Goal: Task Accomplishment & Management: Manage account settings

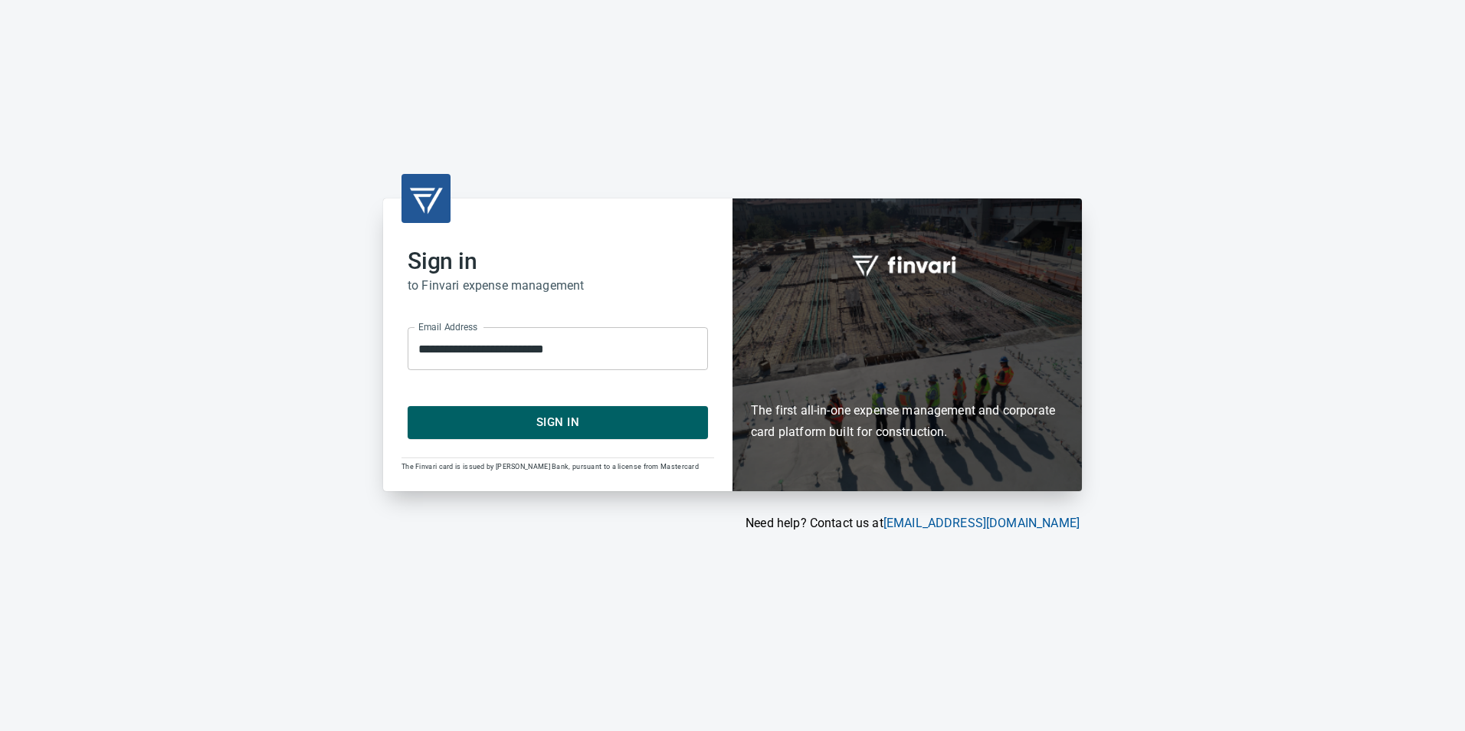
click at [628, 420] on span "Sign In" at bounding box center [558, 422] width 267 height 20
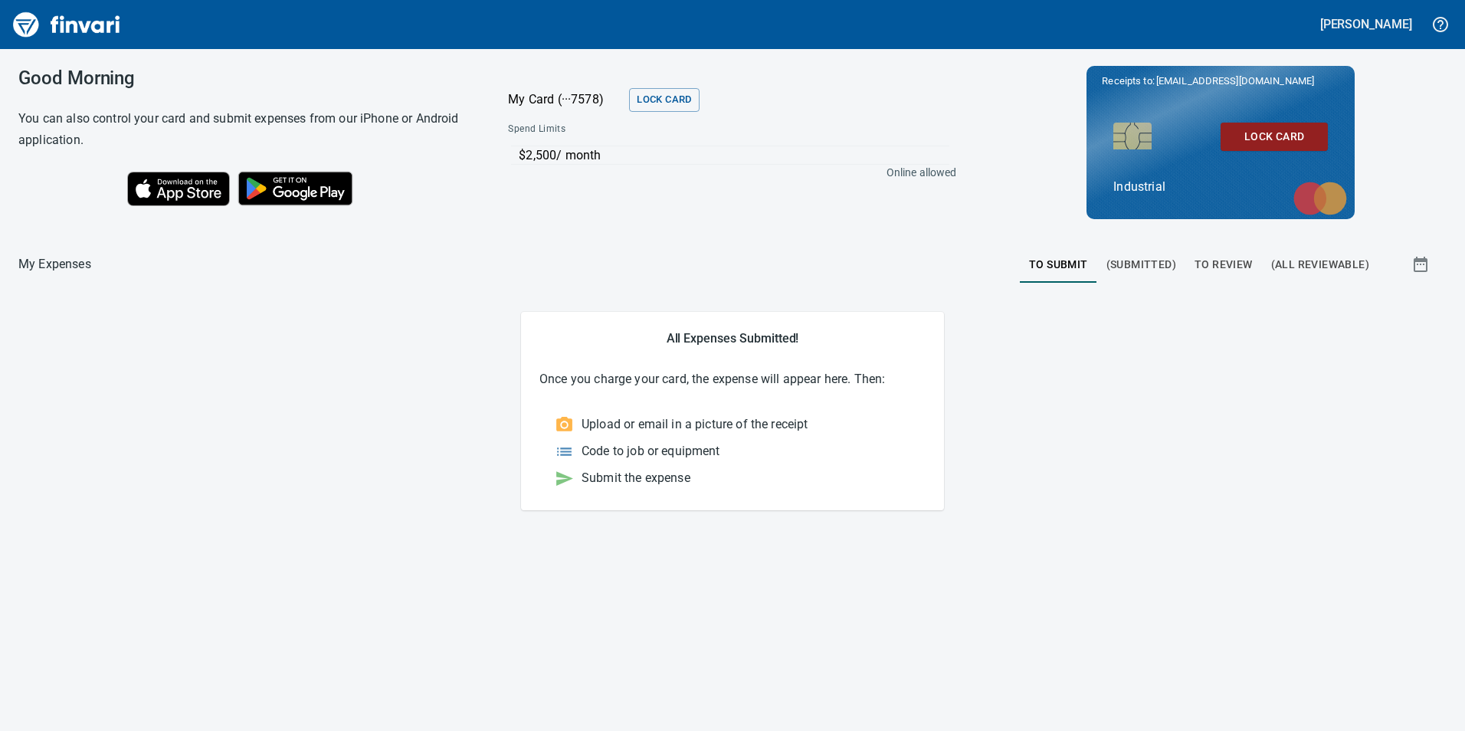
click at [1215, 263] on span "To Review" at bounding box center [1224, 264] width 58 height 19
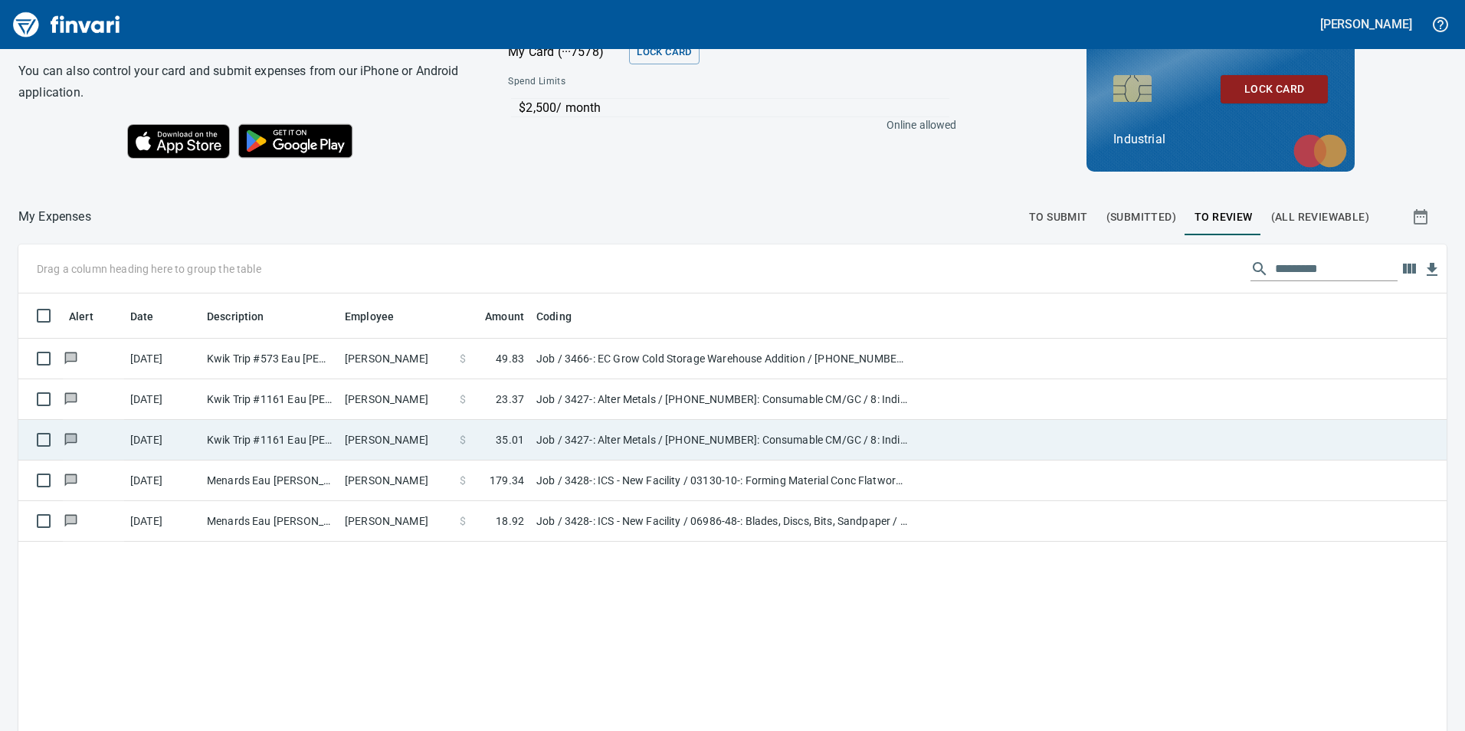
scroll to position [77, 0]
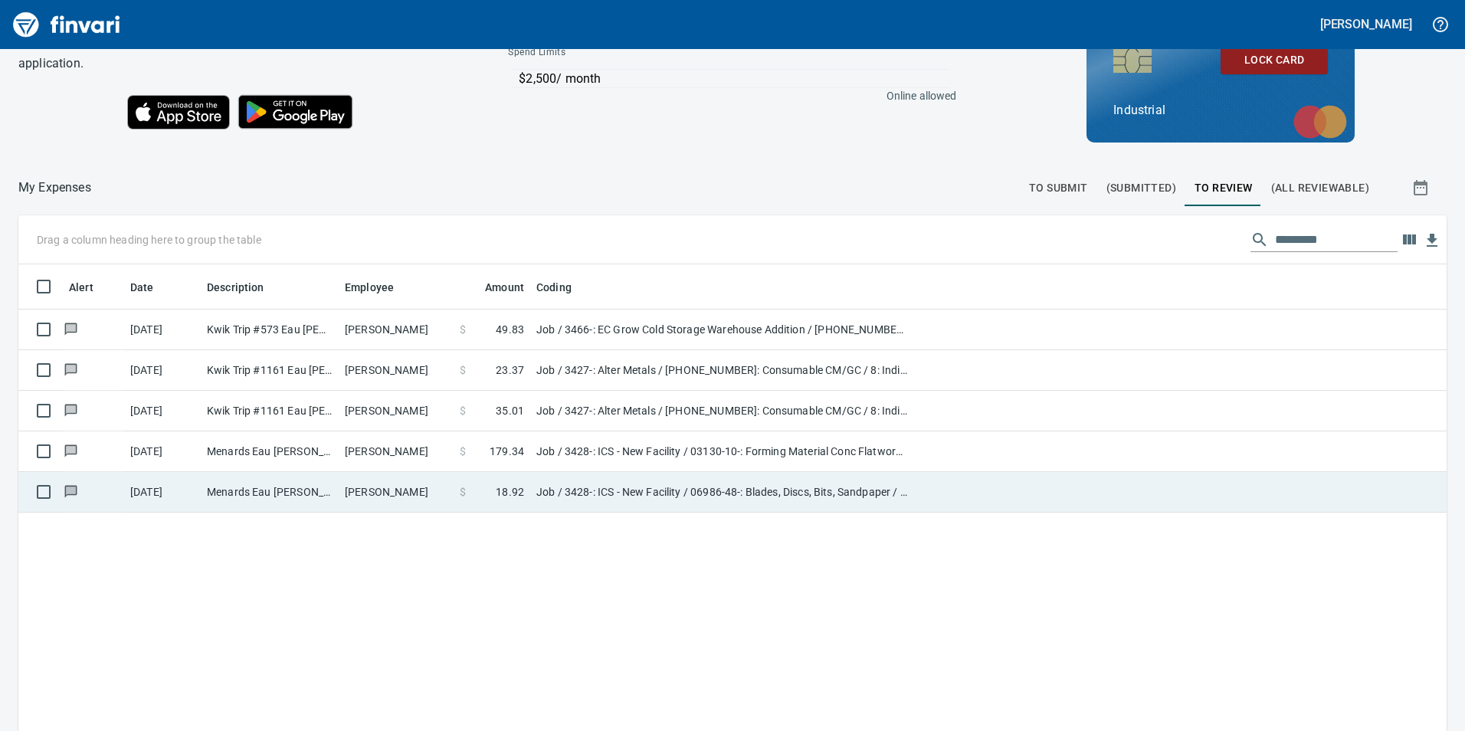
click at [375, 496] on td "Aaron Parpart" at bounding box center [396, 492] width 115 height 41
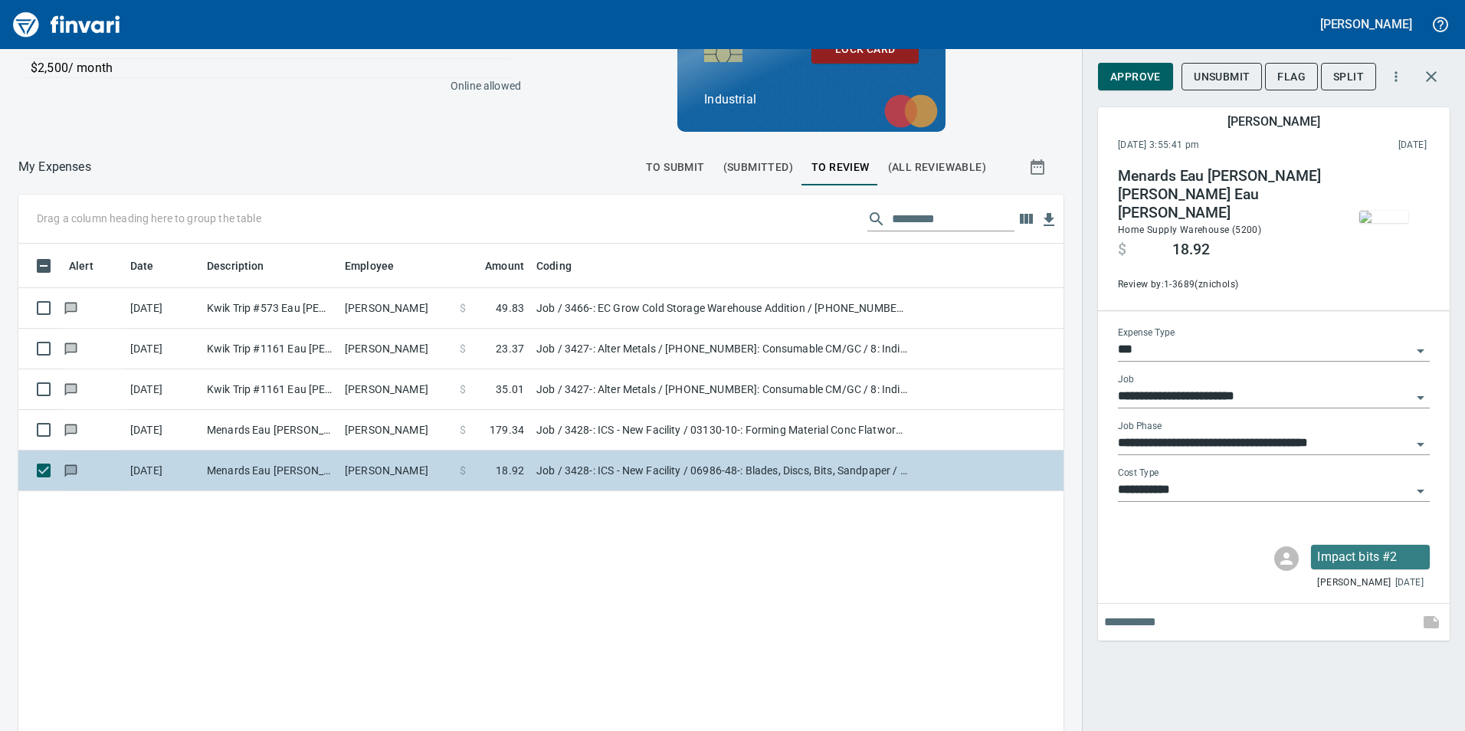
scroll to position [551, 1022]
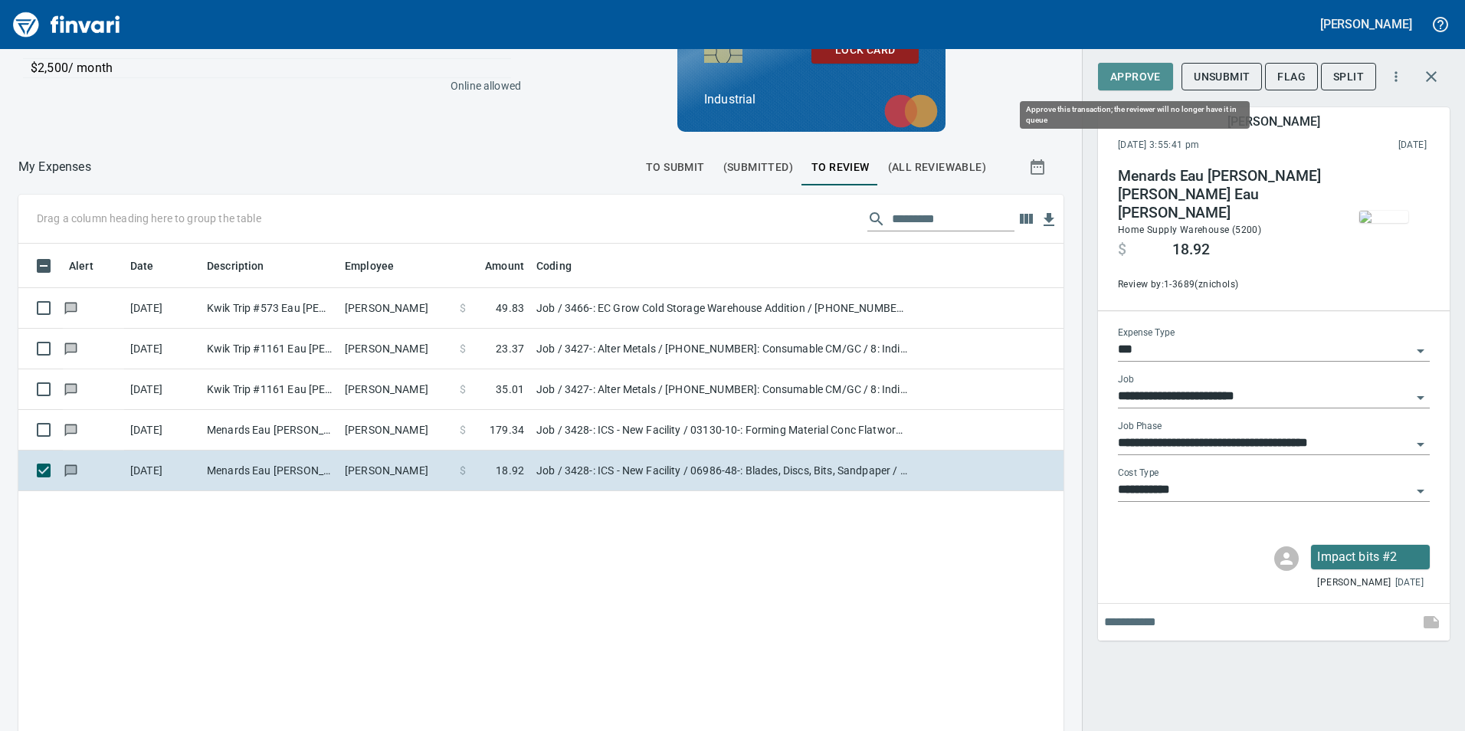
click at [1136, 79] on span "Approve" at bounding box center [1135, 76] width 51 height 19
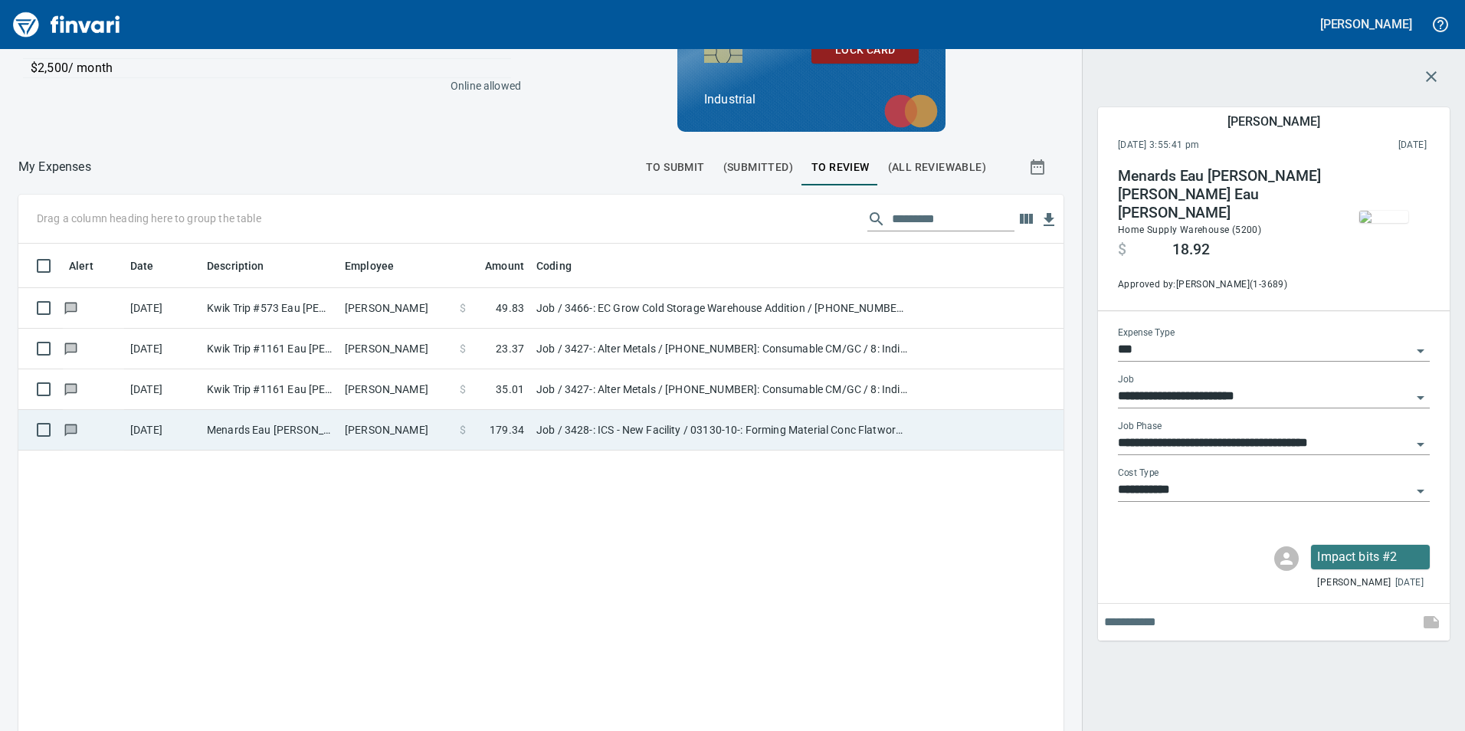
click at [398, 423] on td "Aaron Parpart" at bounding box center [396, 430] width 115 height 41
type input "**********"
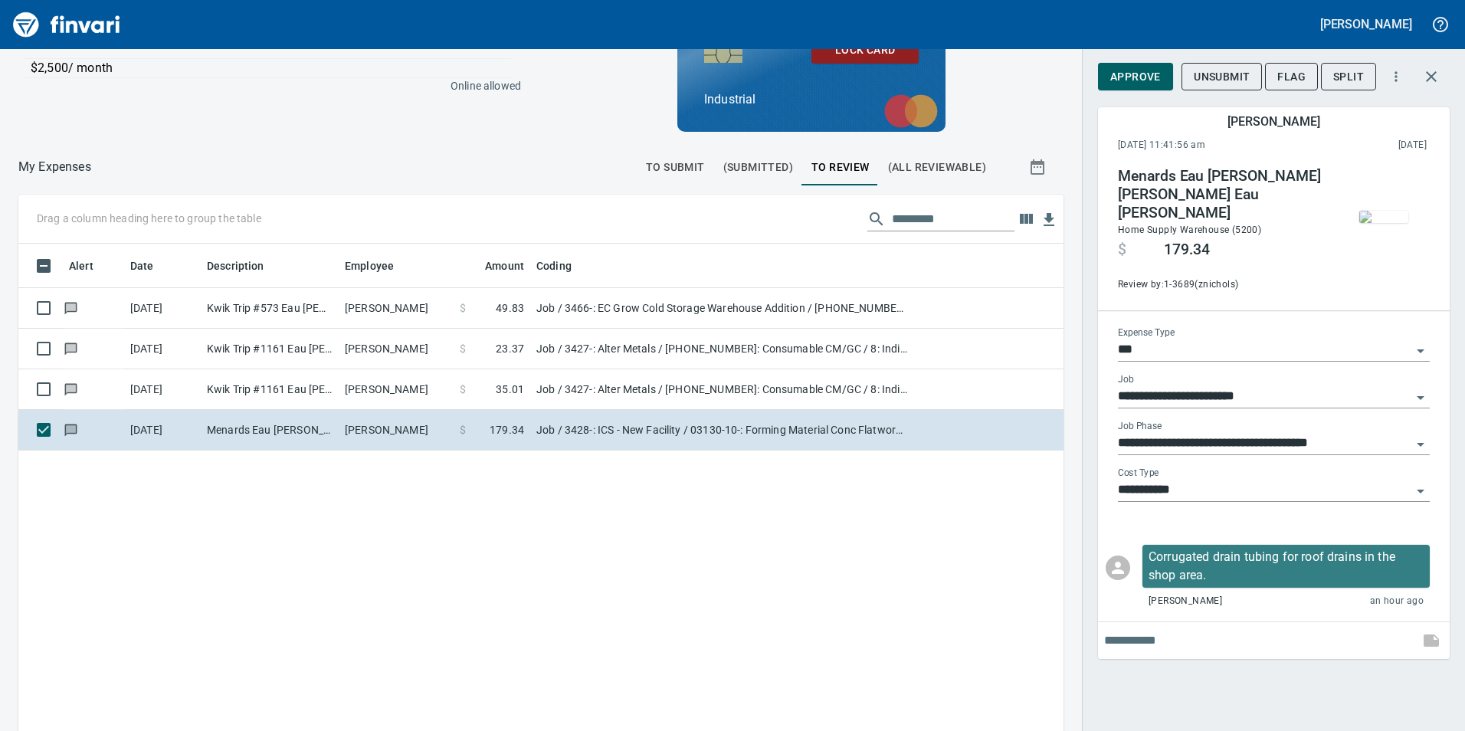
click at [1422, 443] on icon "Open" at bounding box center [1421, 445] width 8 height 4
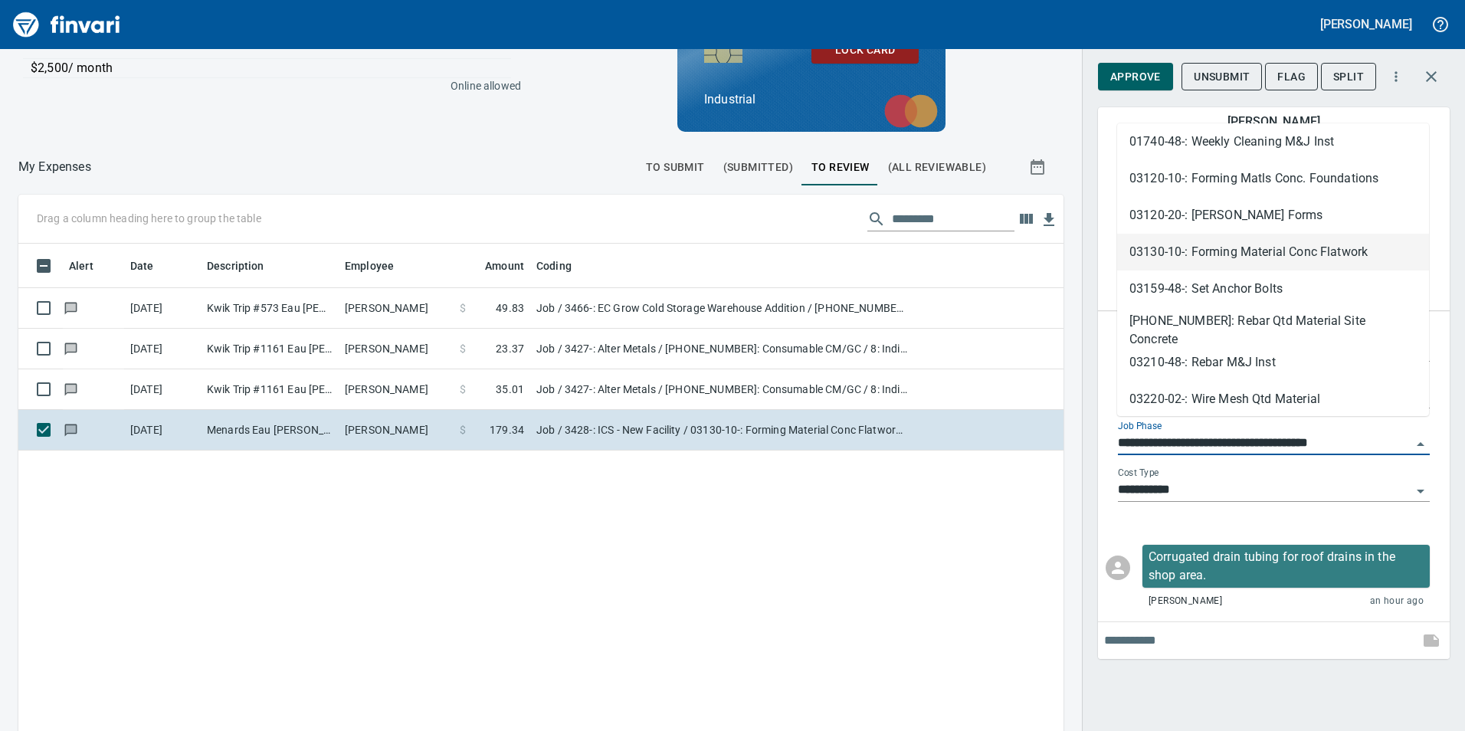
scroll to position [613, 0]
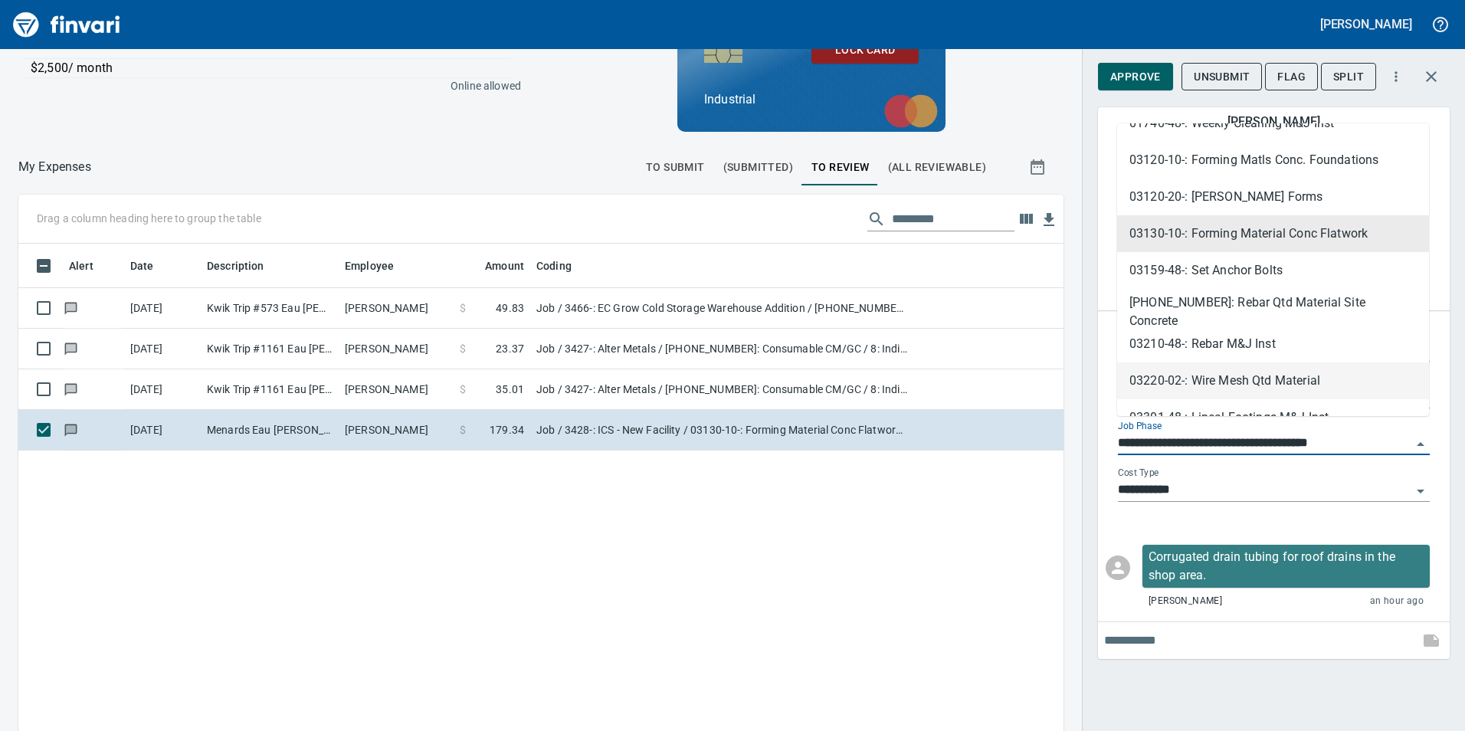
click at [1291, 706] on div "**********" at bounding box center [1273, 365] width 383 height 731
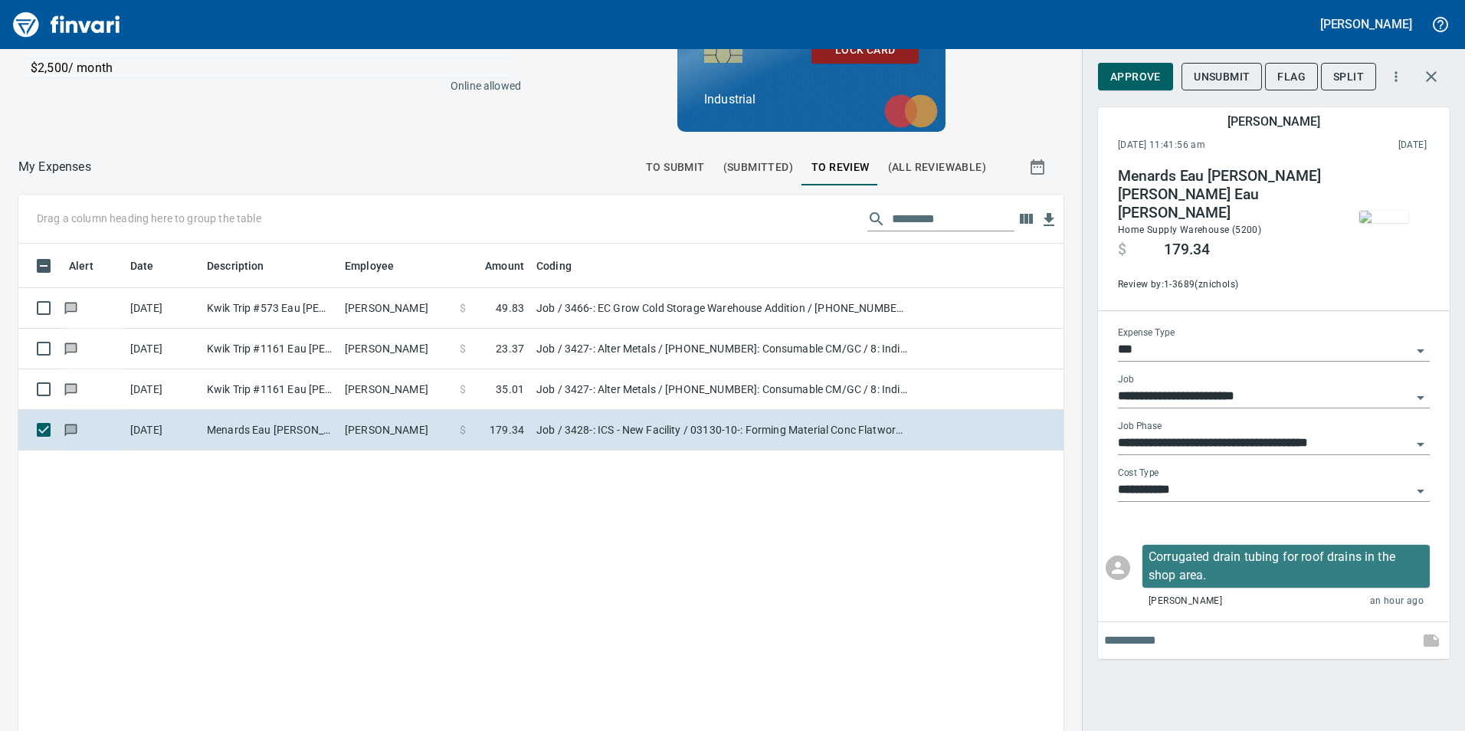
scroll to position [551, 1022]
click at [1150, 74] on span "Approve" at bounding box center [1135, 76] width 51 height 19
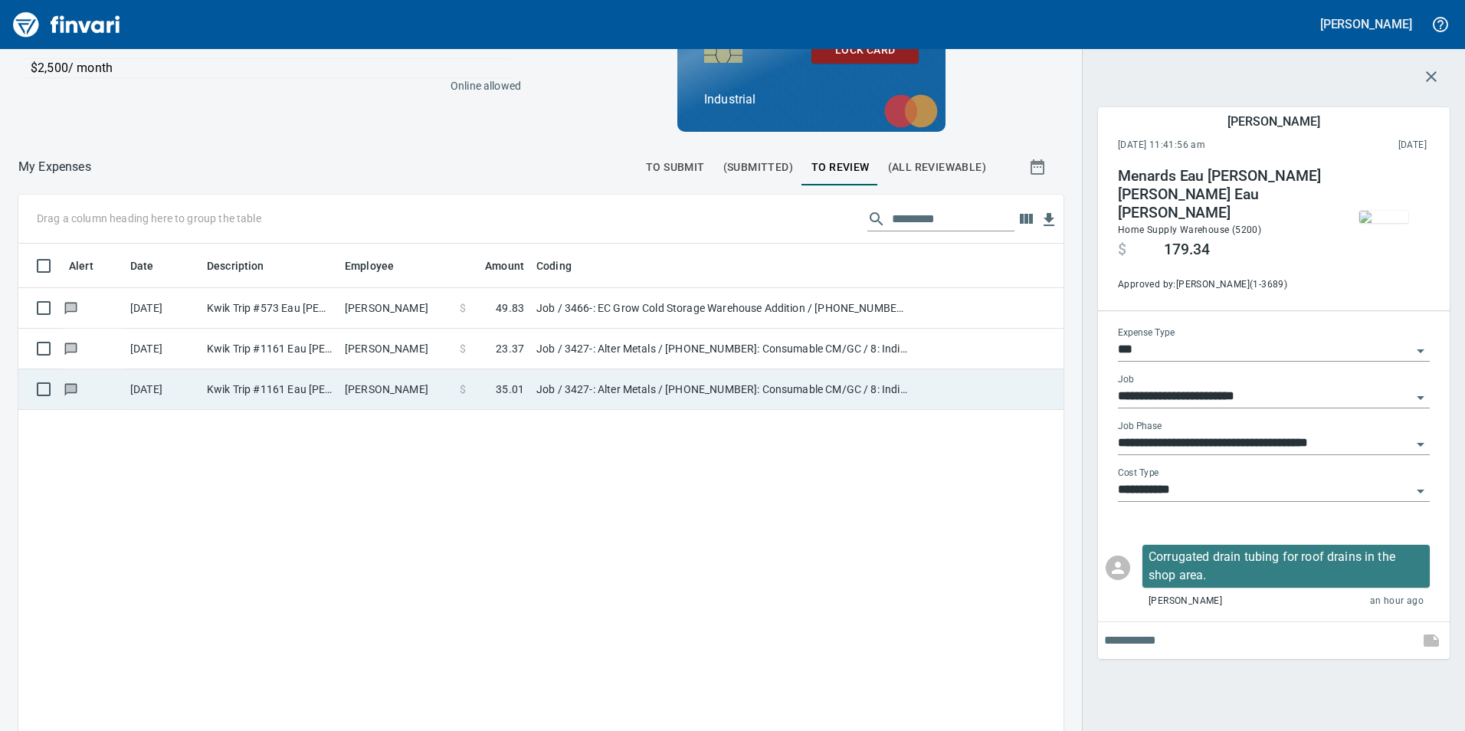
click at [402, 402] on td "Brandon Graves" at bounding box center [396, 389] width 115 height 41
type input "**********"
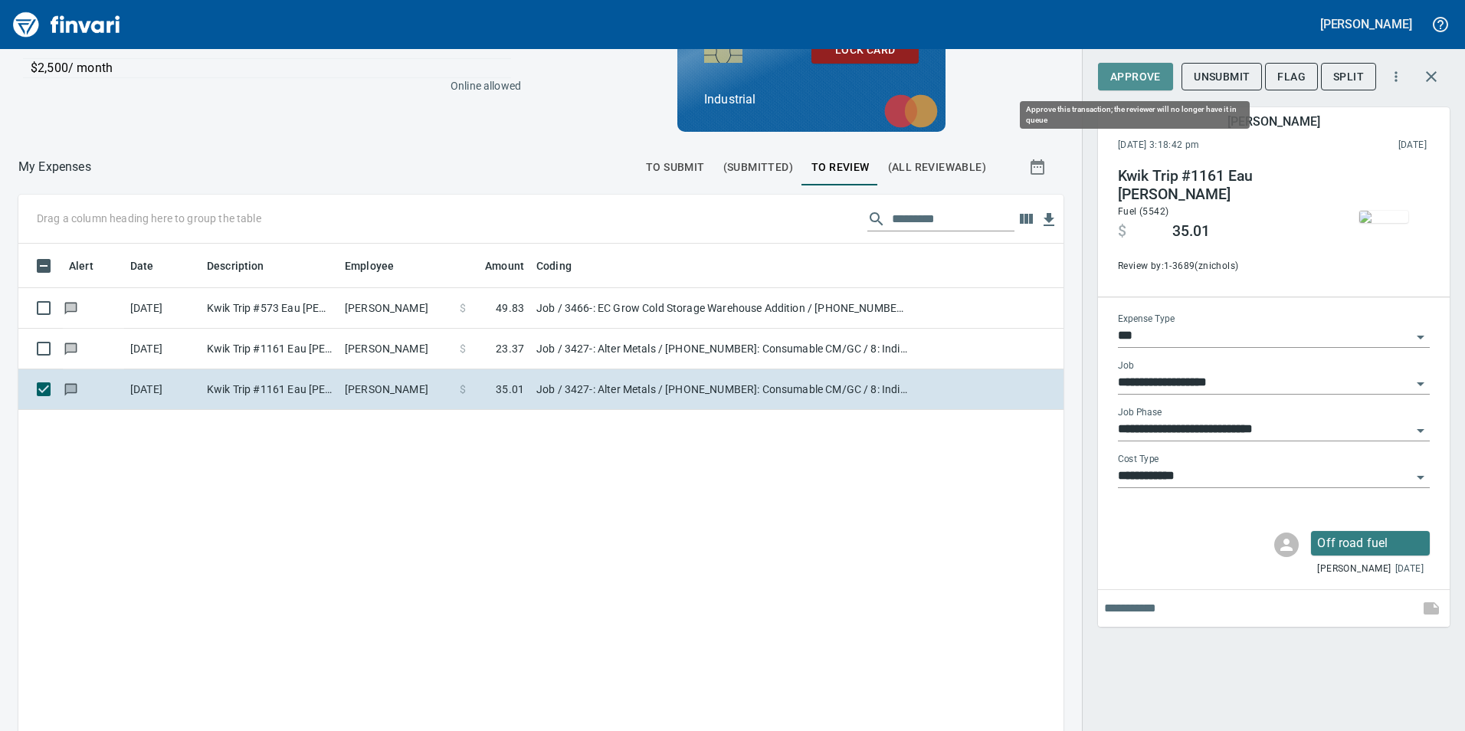
click at [1148, 82] on span "Approve" at bounding box center [1135, 76] width 51 height 19
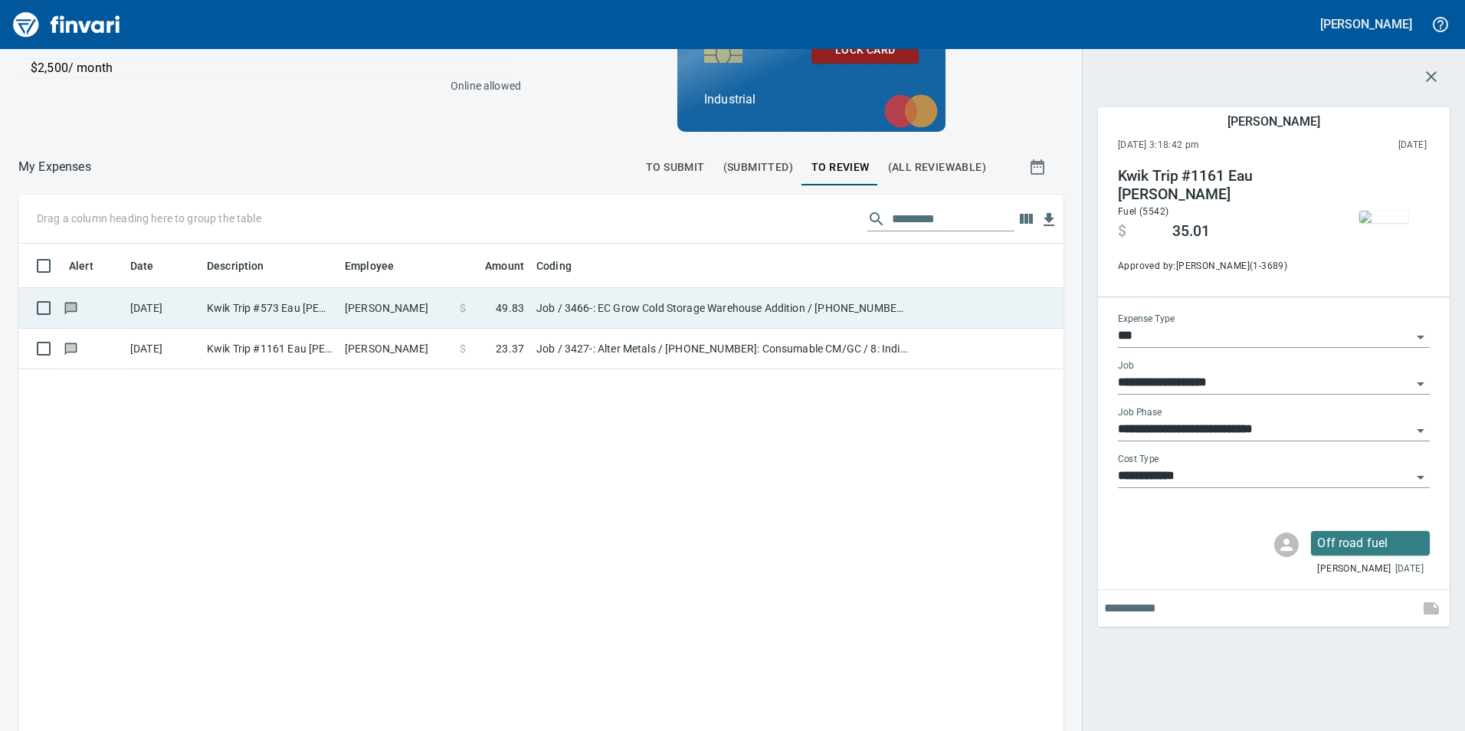
scroll to position [551, 1022]
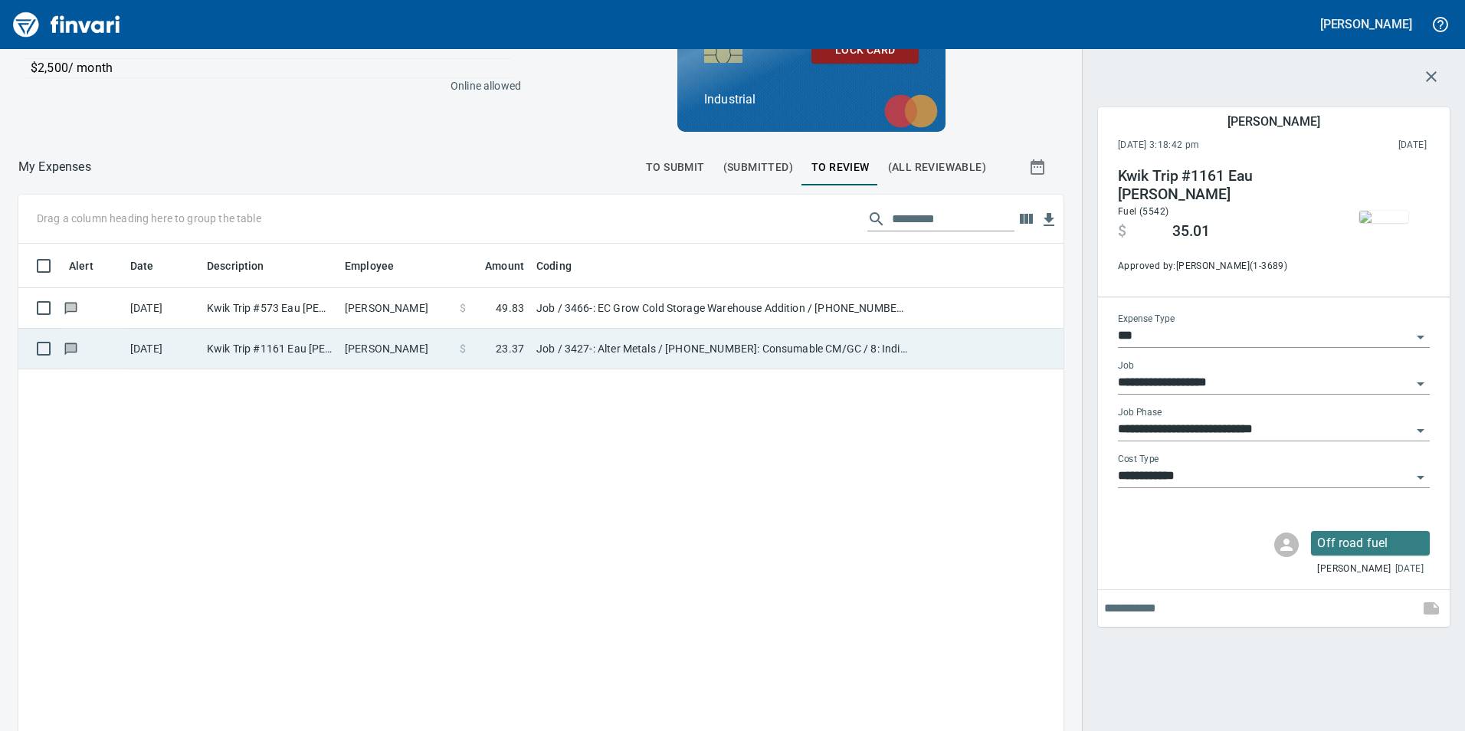
click at [431, 349] on td "Theodore Franko" at bounding box center [396, 349] width 115 height 41
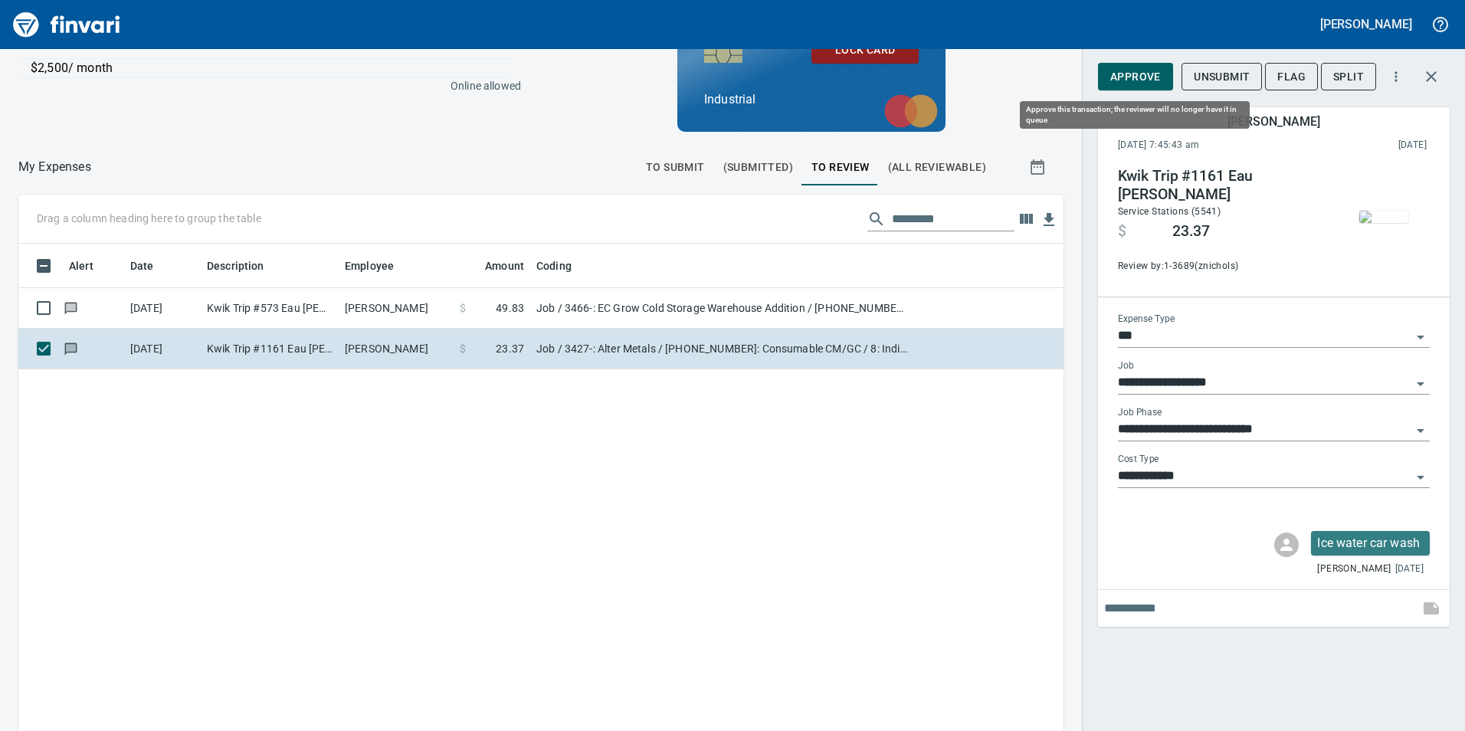
scroll to position [551, 1022]
click at [1154, 79] on span "Approve" at bounding box center [1135, 76] width 51 height 19
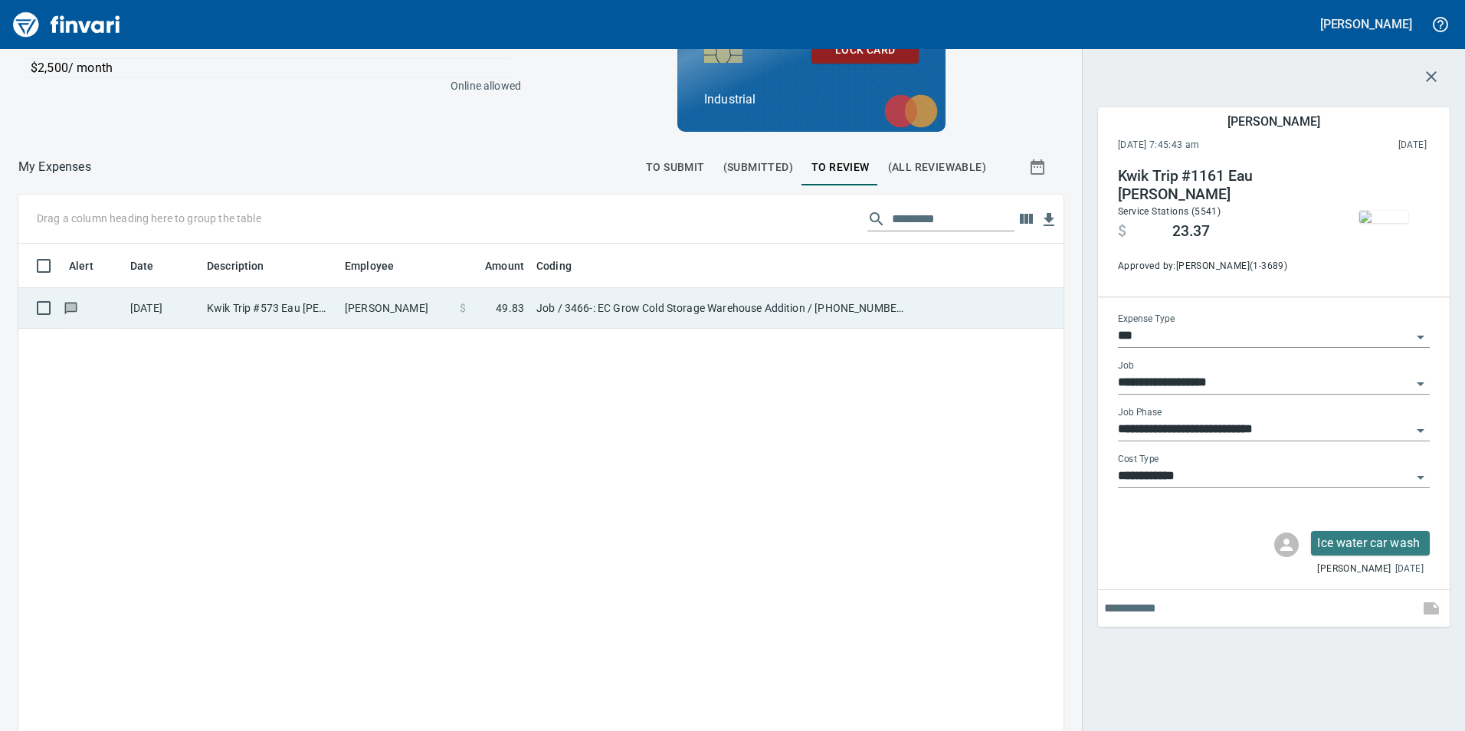
click at [348, 303] on td "Chett Holum" at bounding box center [396, 308] width 115 height 41
type input "**********"
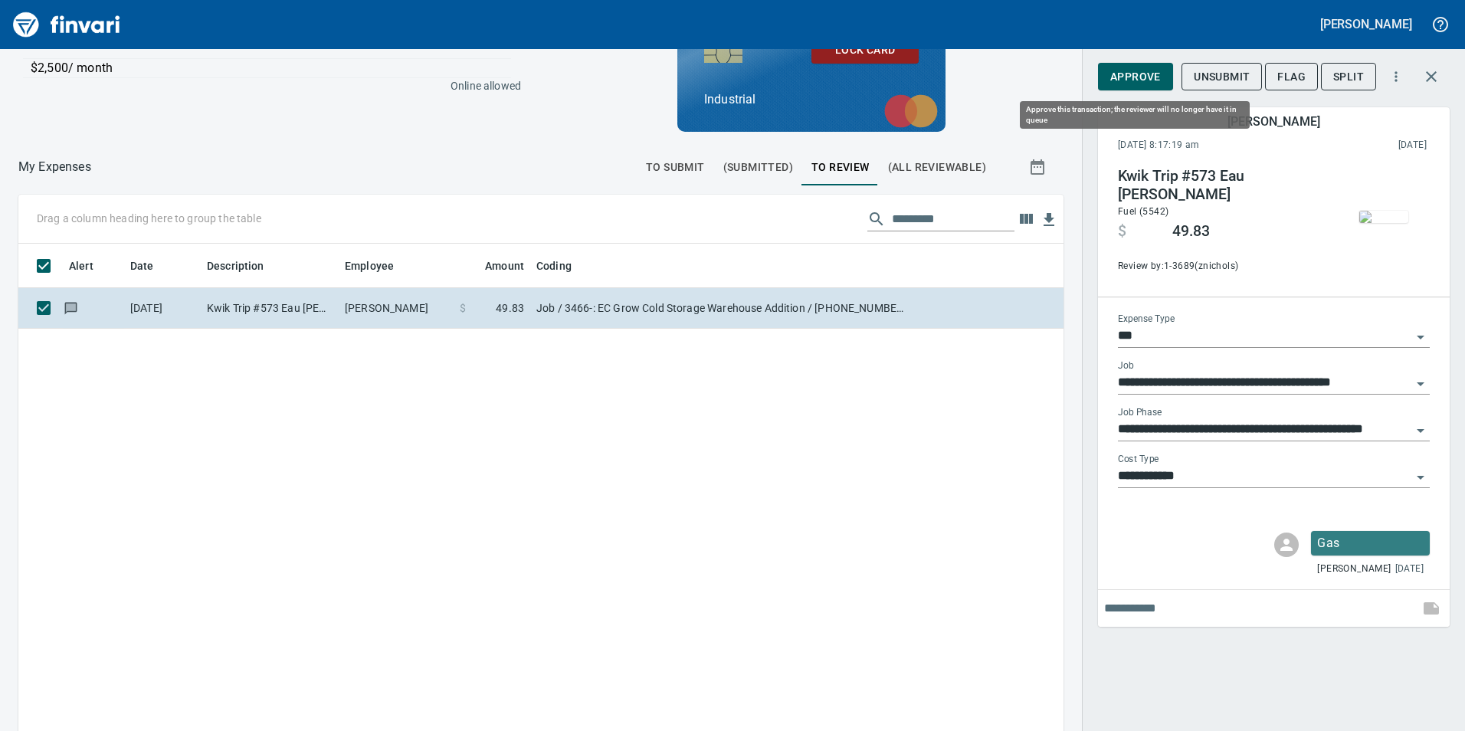
scroll to position [551, 1022]
click at [1140, 84] on span "Approve" at bounding box center [1135, 76] width 51 height 19
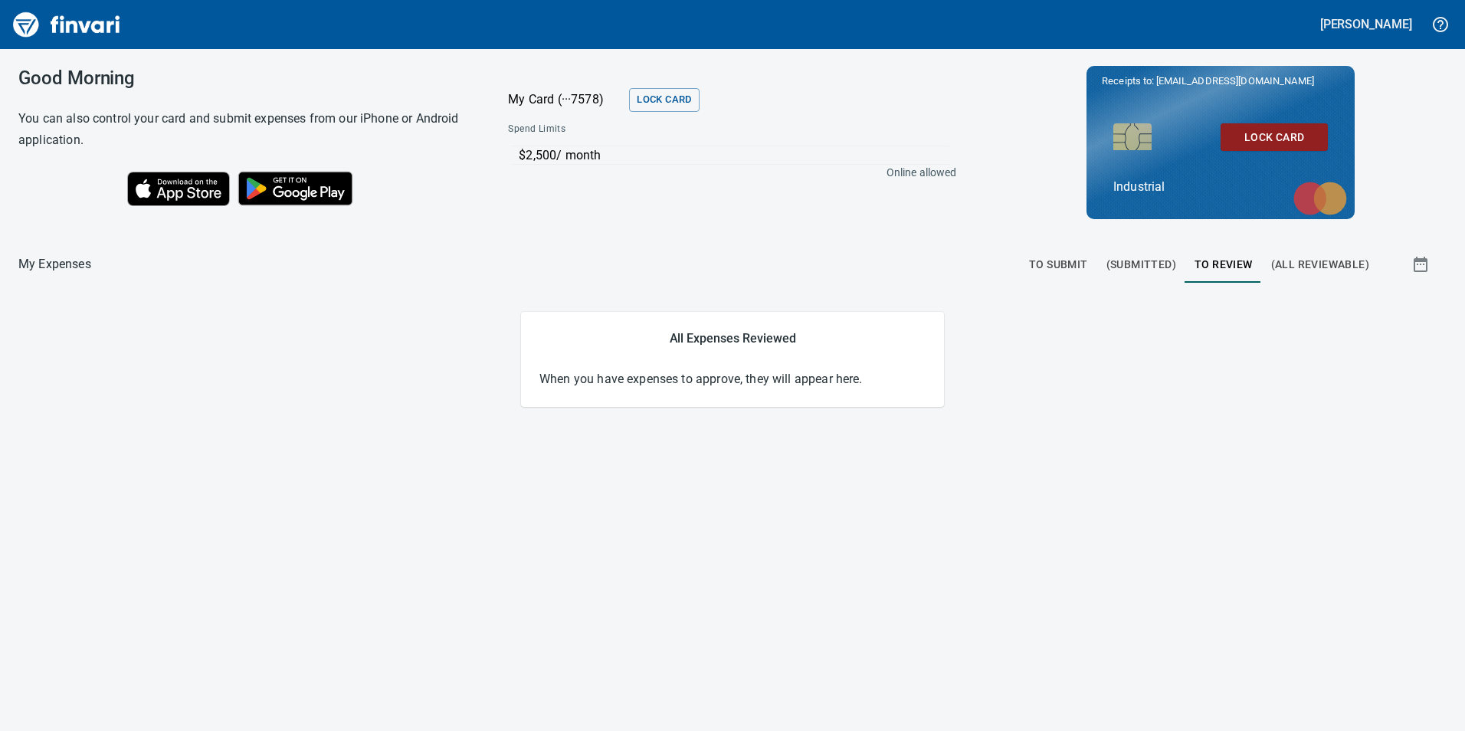
scroll to position [0, 0]
